Goal: Task Accomplishment & Management: Manage account settings

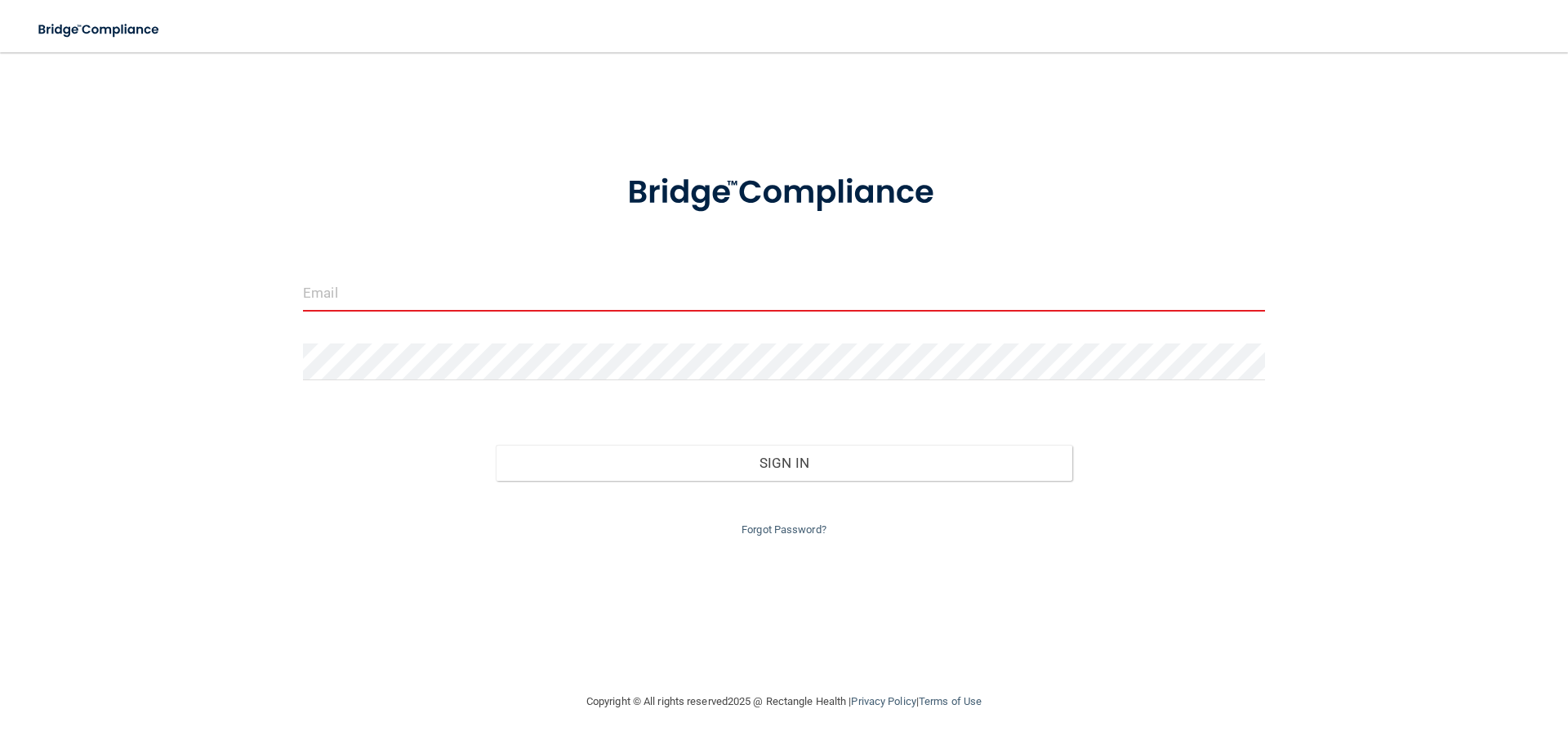
paste input "[EMAIL_ADDRESS][DOMAIN_NAME]"
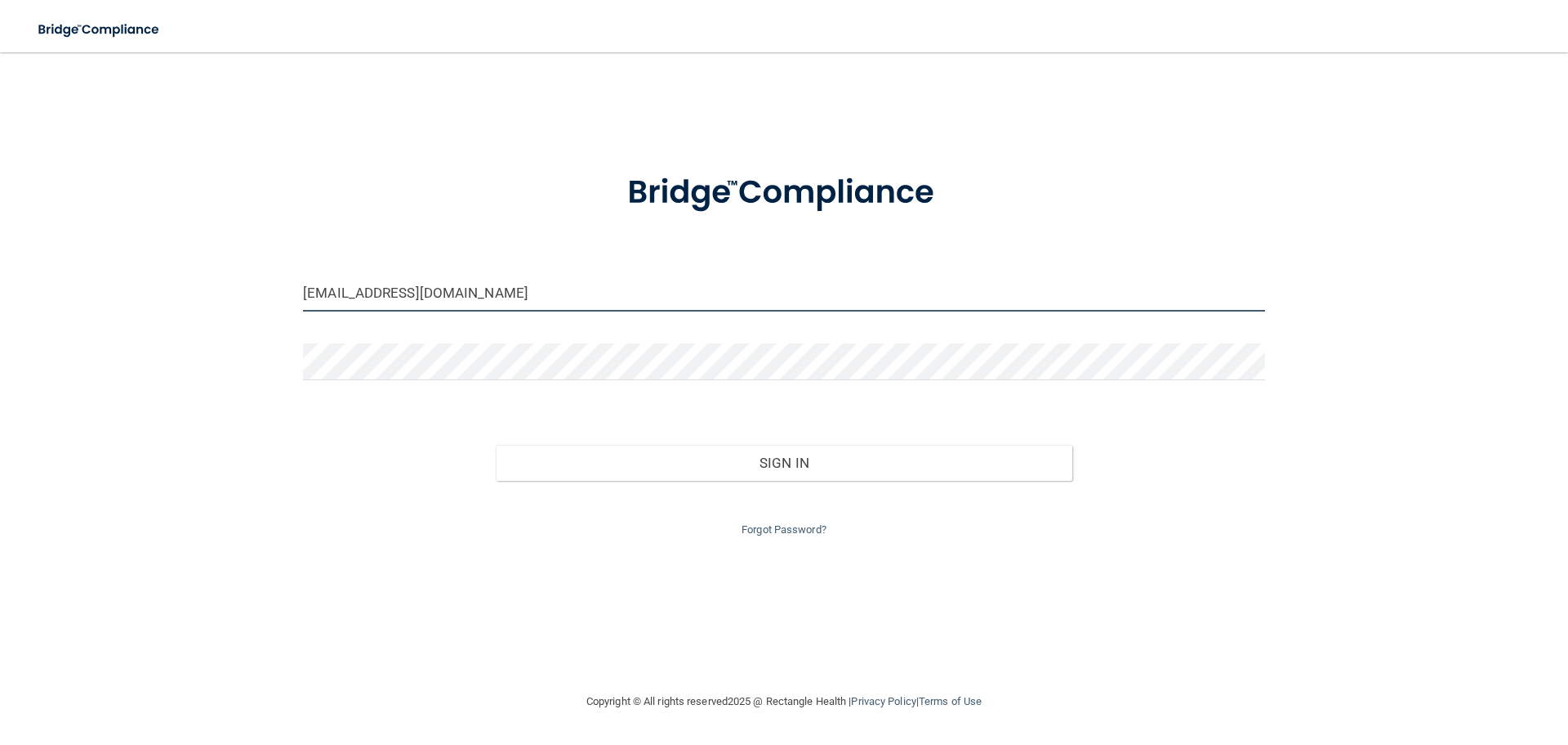
type input "[EMAIL_ADDRESS][DOMAIN_NAME]"
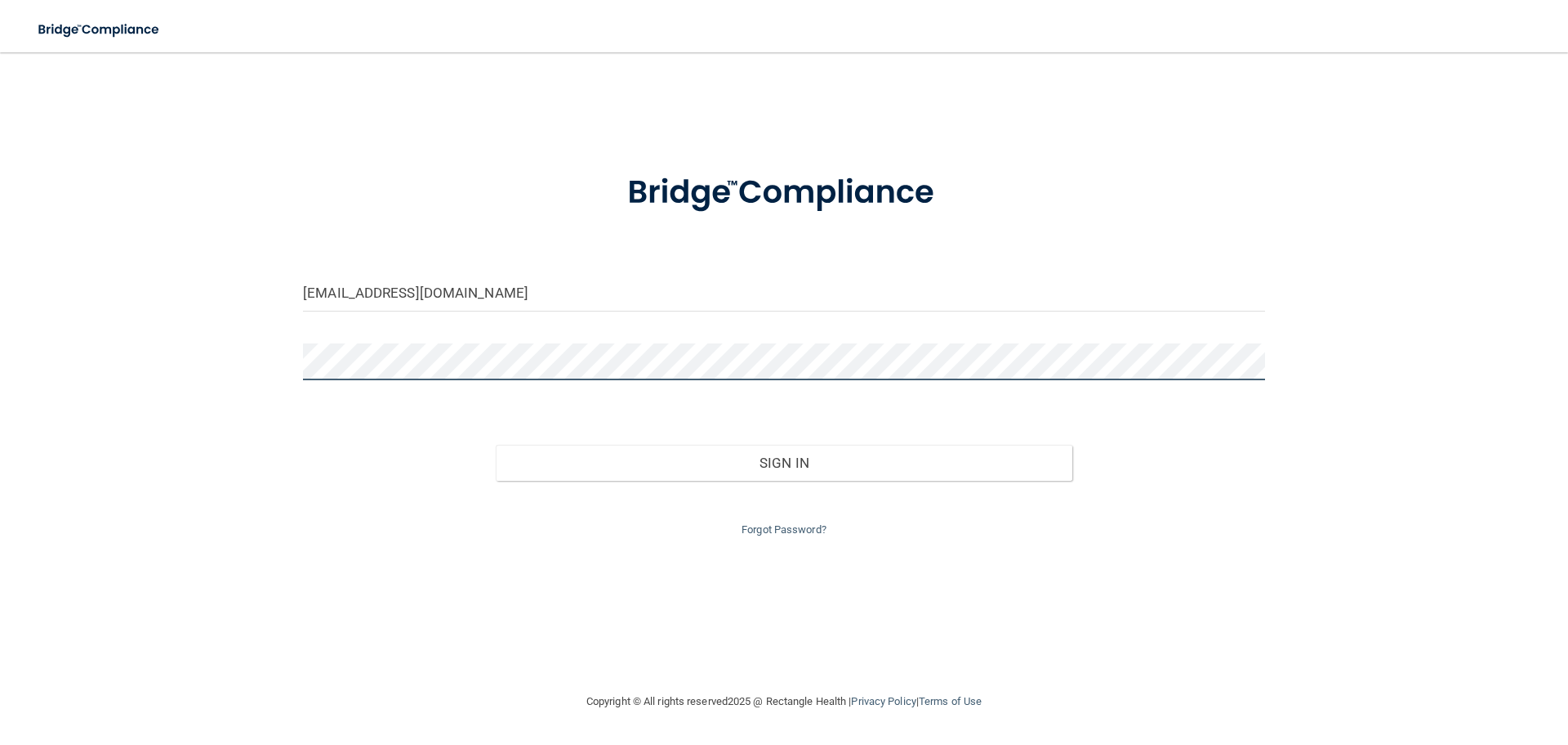
click at [496, 444] on button "Sign In" at bounding box center [785, 462] width 578 height 36
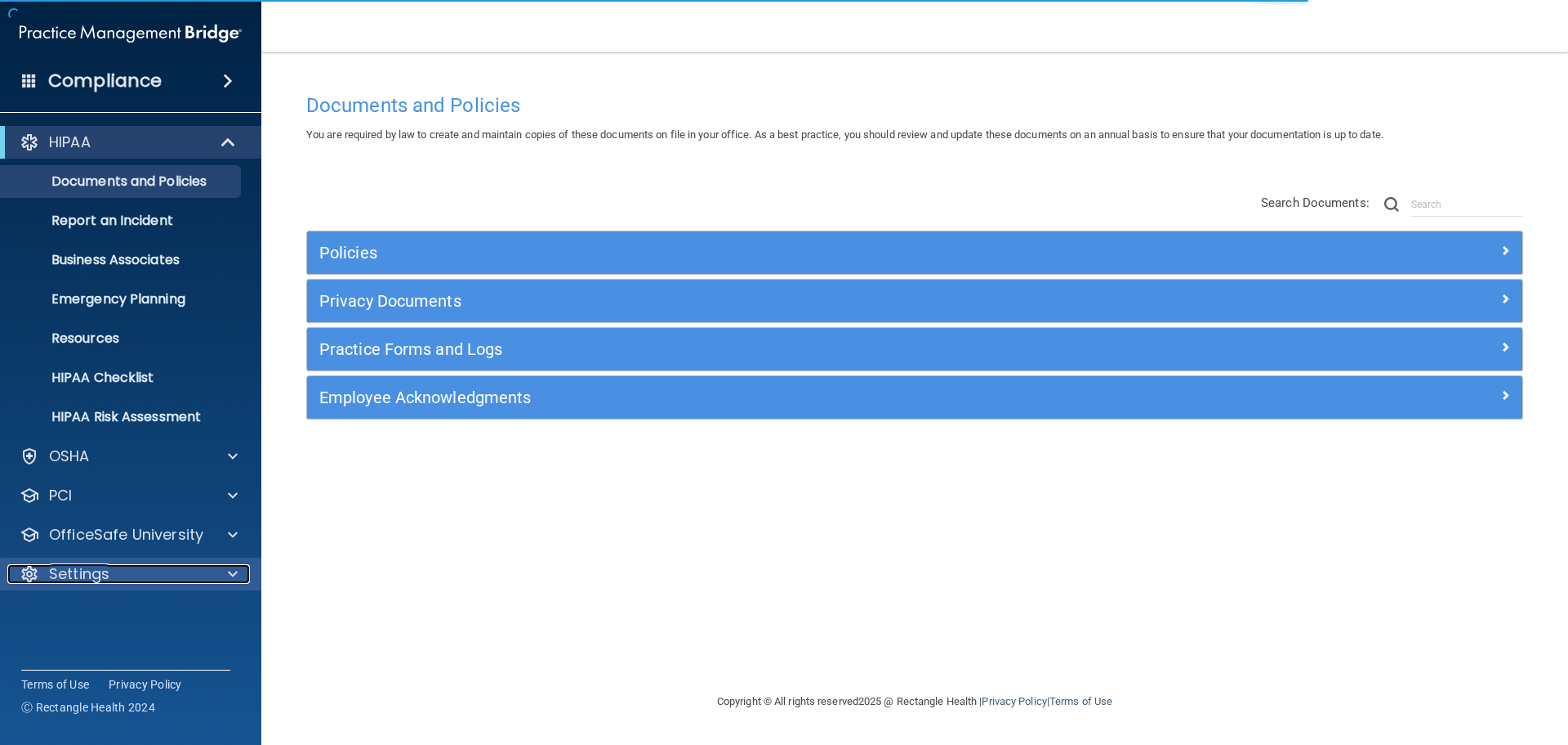
click at [174, 576] on div "Settings" at bounding box center [108, 573] width 202 height 19
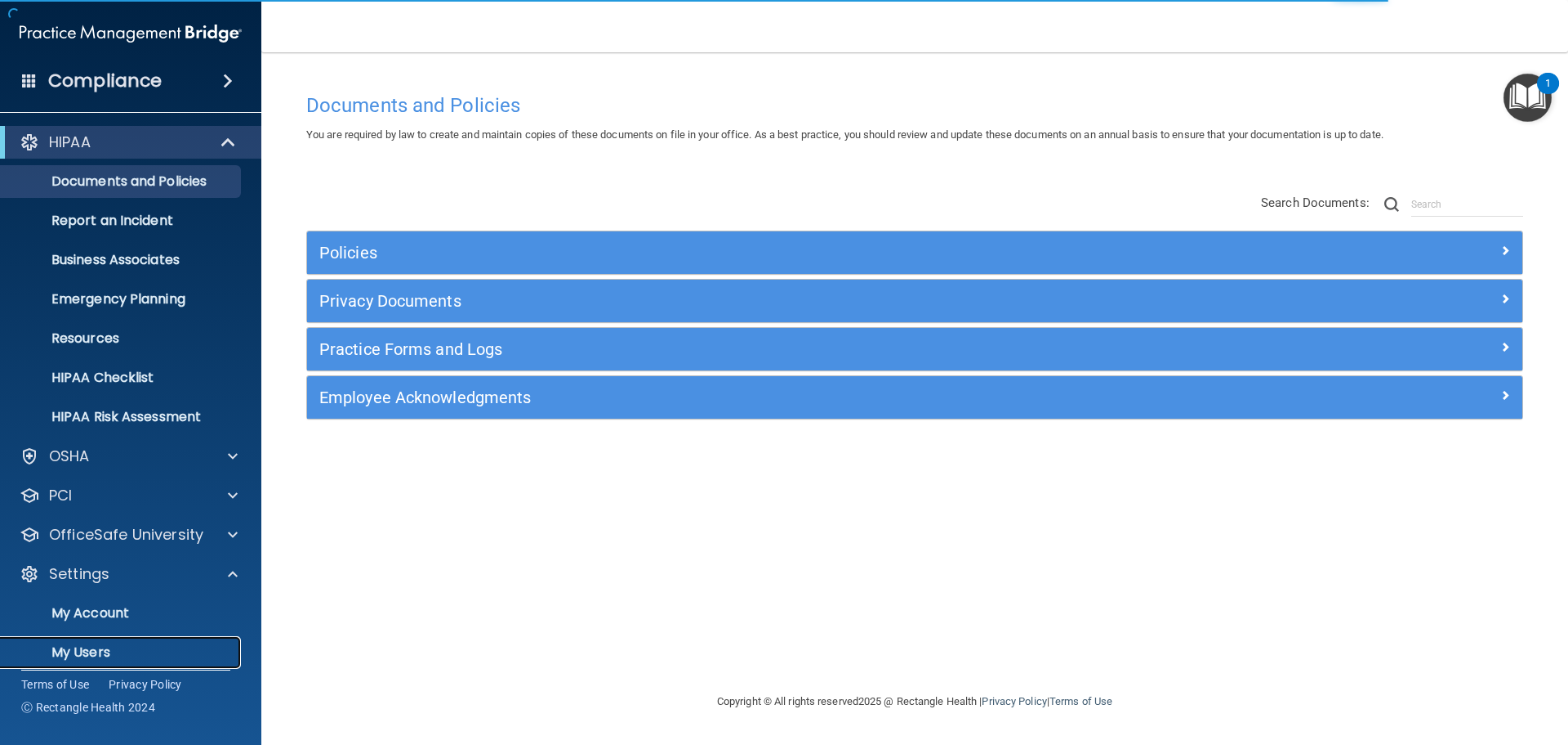
click at [82, 647] on p "My Users" at bounding box center [123, 652] width 223 height 16
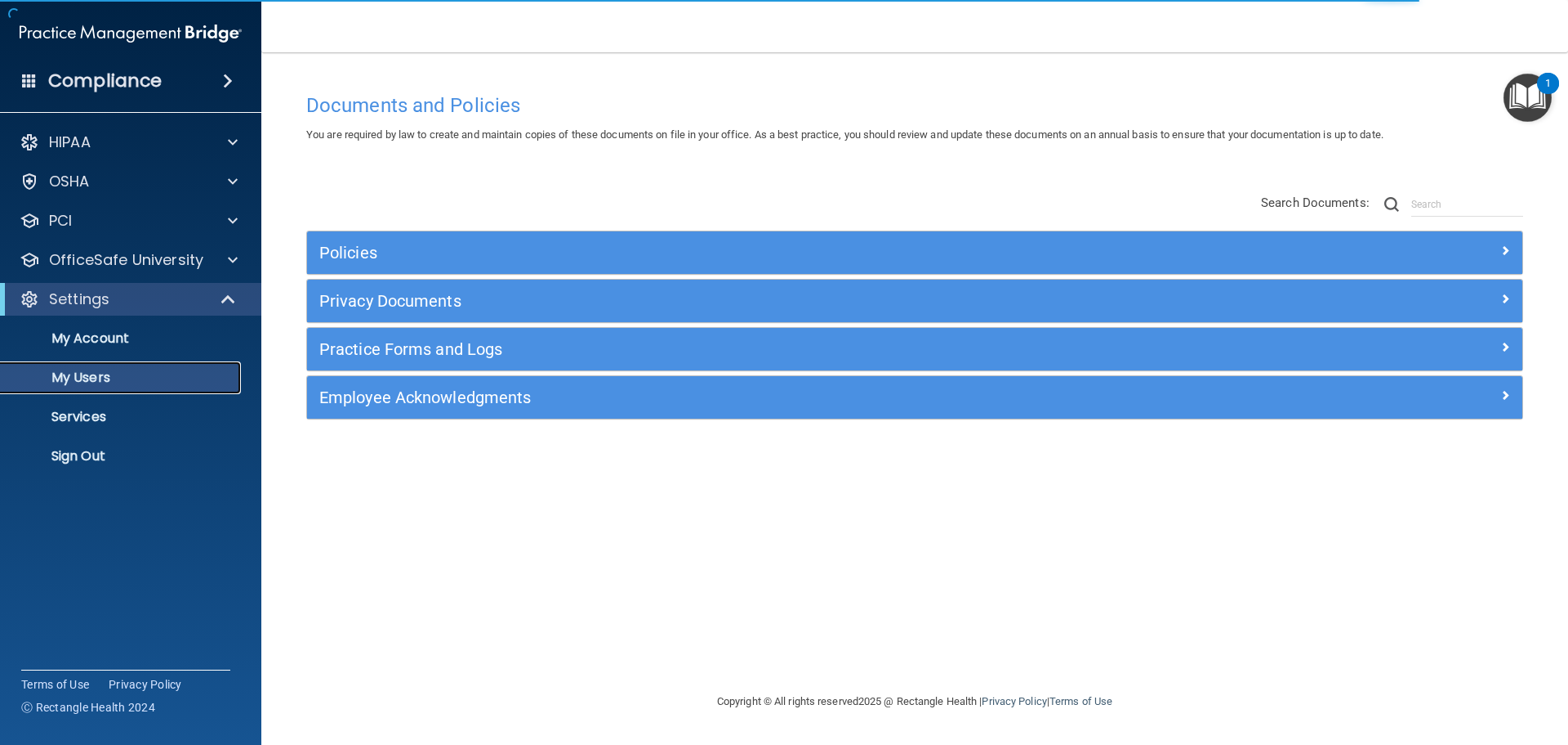
select select "20"
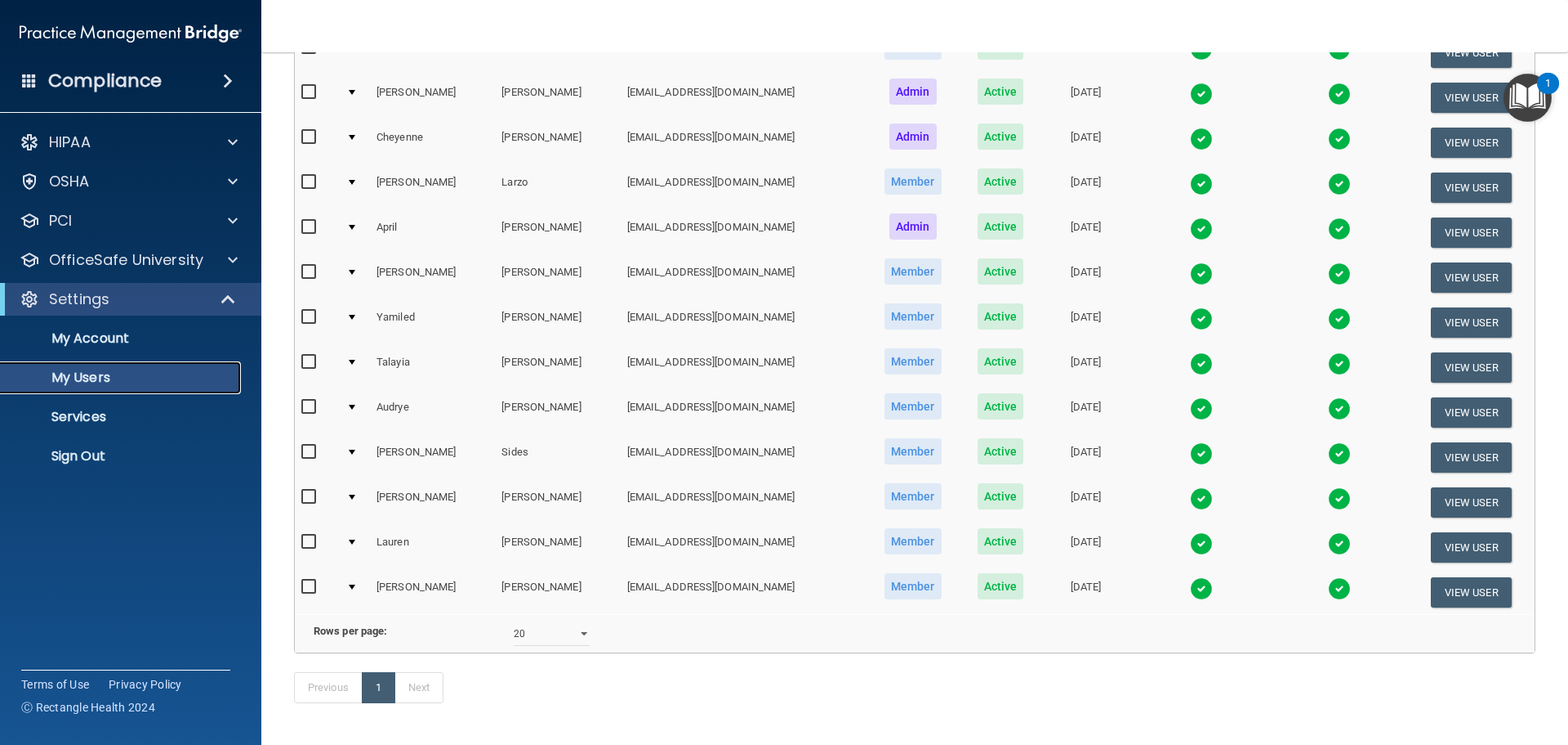
scroll to position [409, 0]
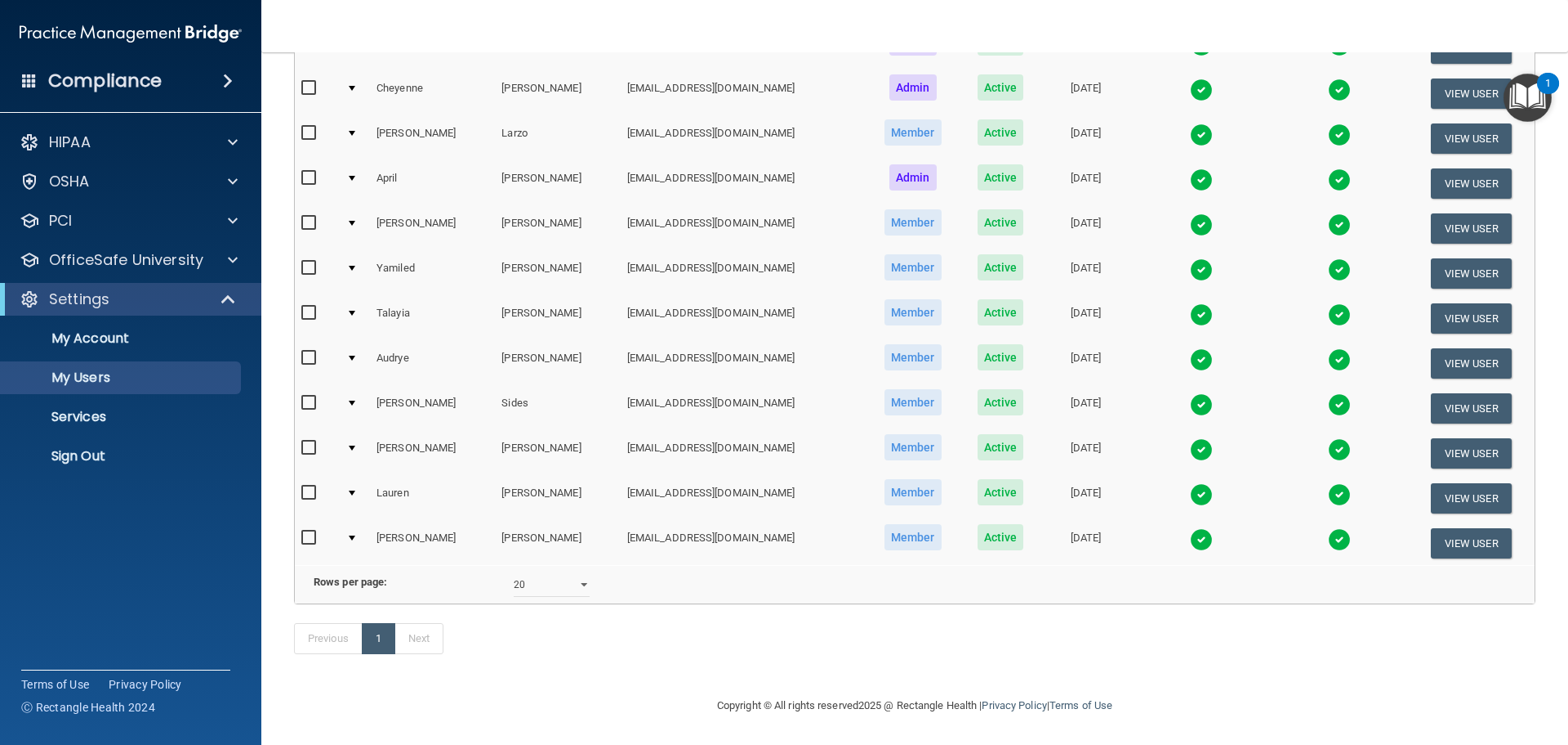
click at [351, 479] on td at bounding box center [355, 498] width 30 height 45
click at [304, 486] on input "checkbox" at bounding box center [311, 493] width 18 height 13
checkbox input "true"
click at [350, 491] on td at bounding box center [355, 499] width 30 height 45
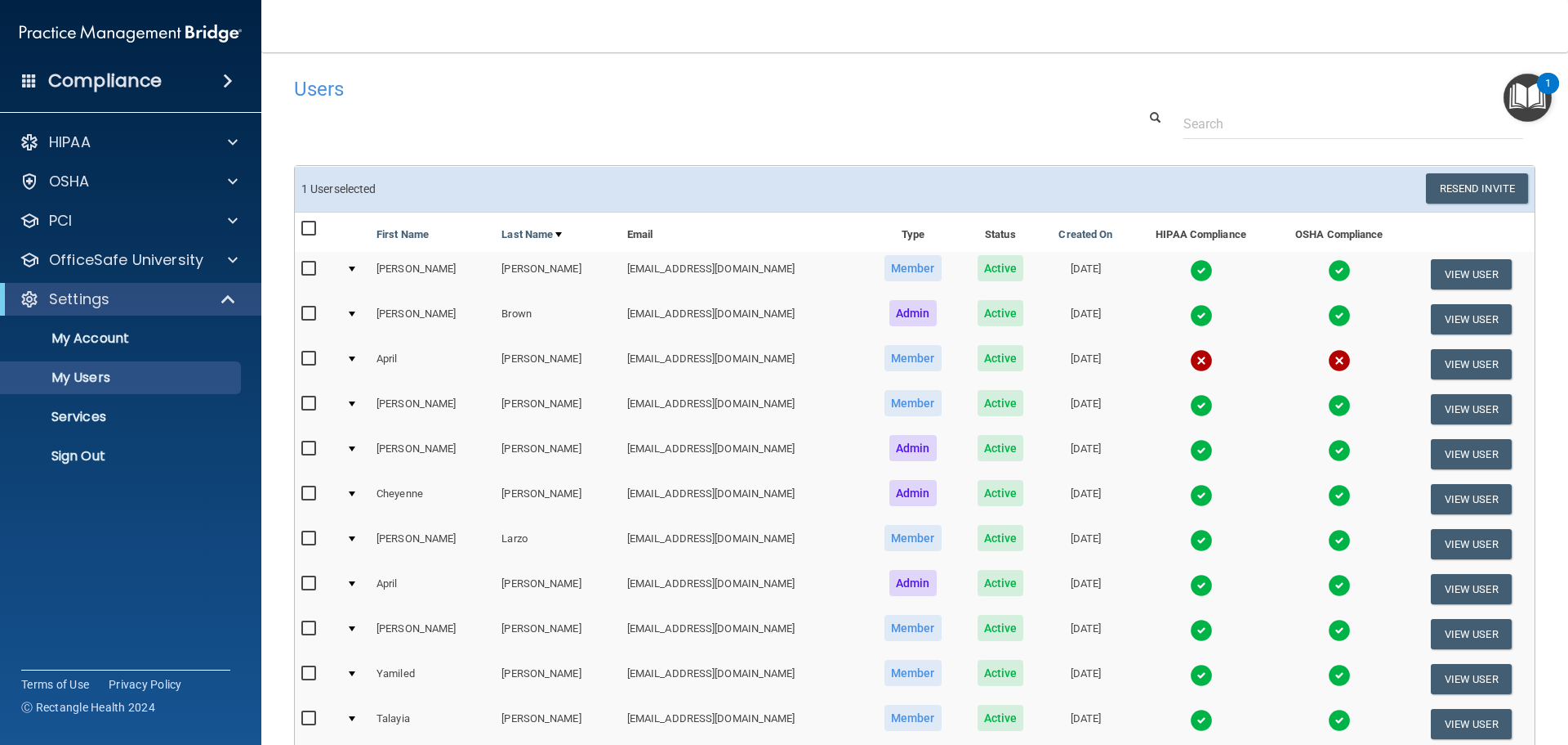
scroll to position [409, 0]
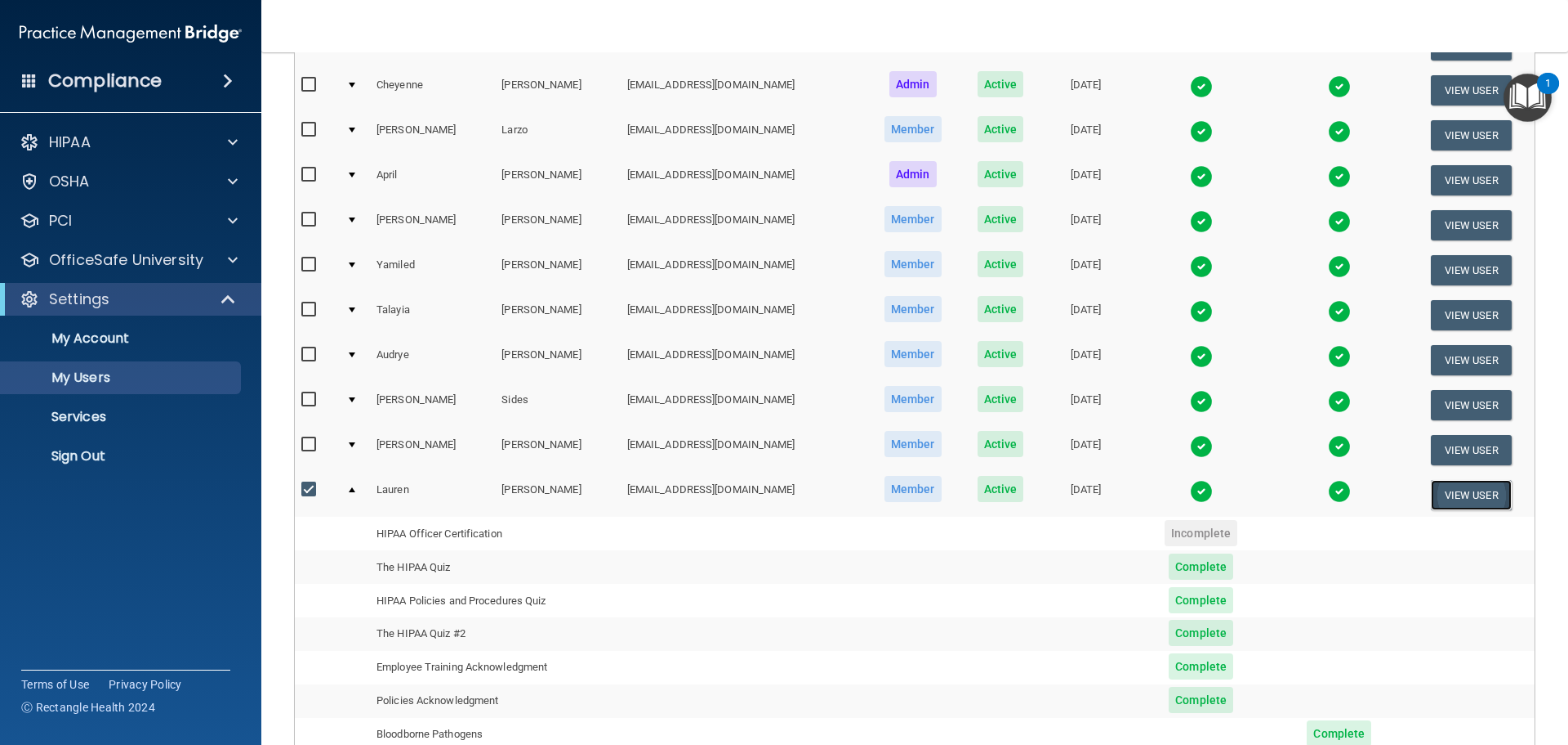
click at [1453, 495] on button "View User" at bounding box center [1471, 495] width 81 height 30
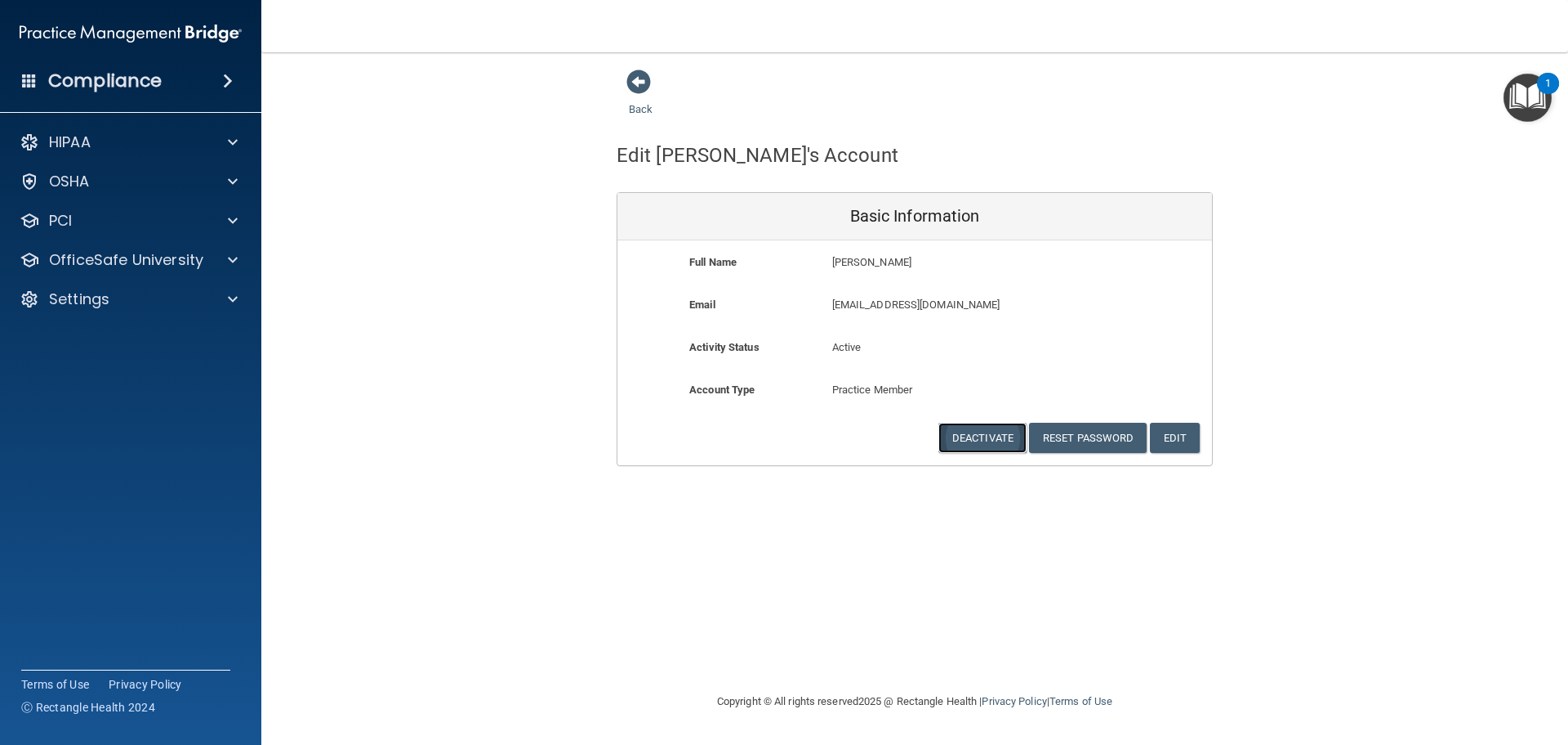
click at [994, 443] on button "Deactivate" at bounding box center [982, 438] width 88 height 30
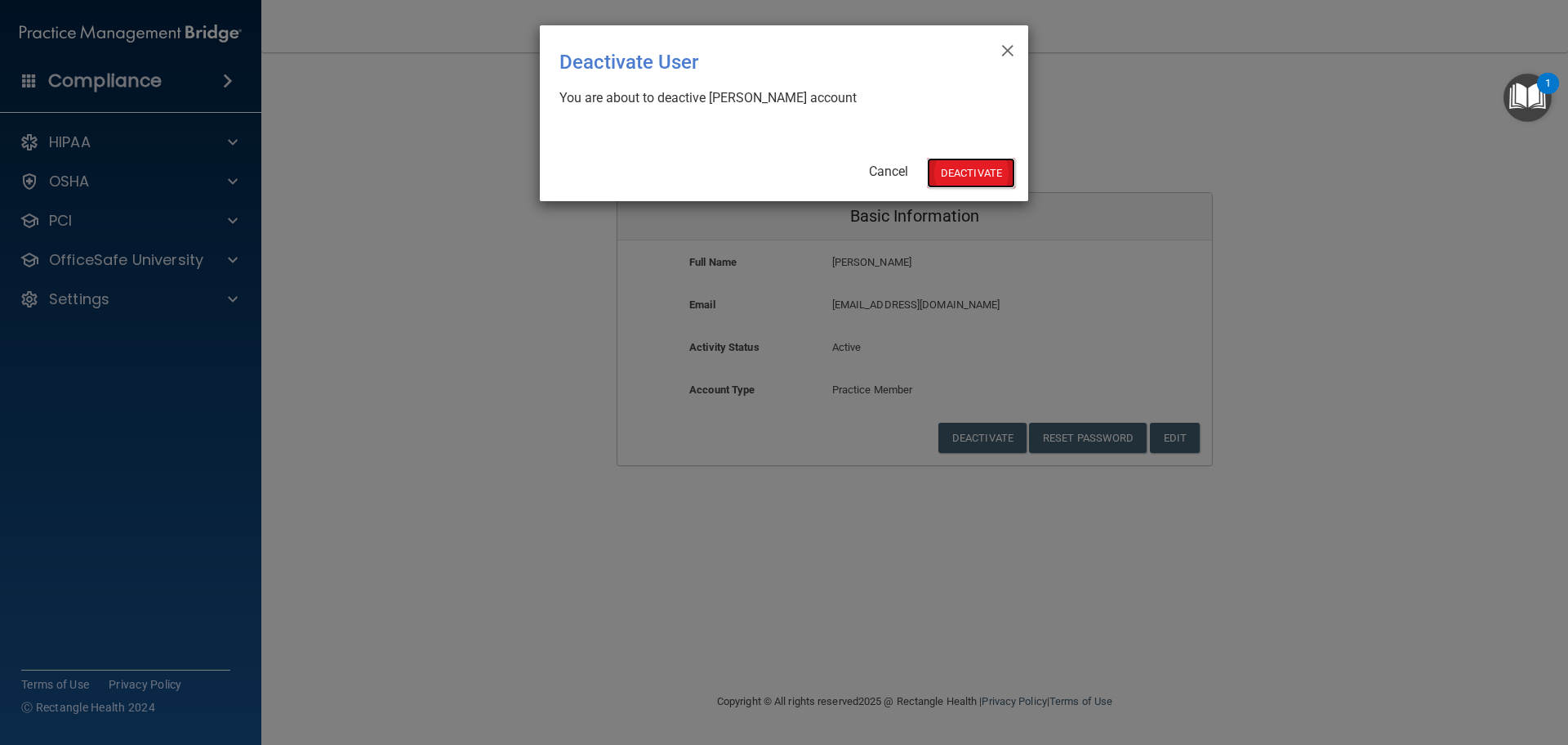
click at [996, 169] on button "Deactivate" at bounding box center [971, 173] width 88 height 30
